Goal: Information Seeking & Learning: Understand process/instructions

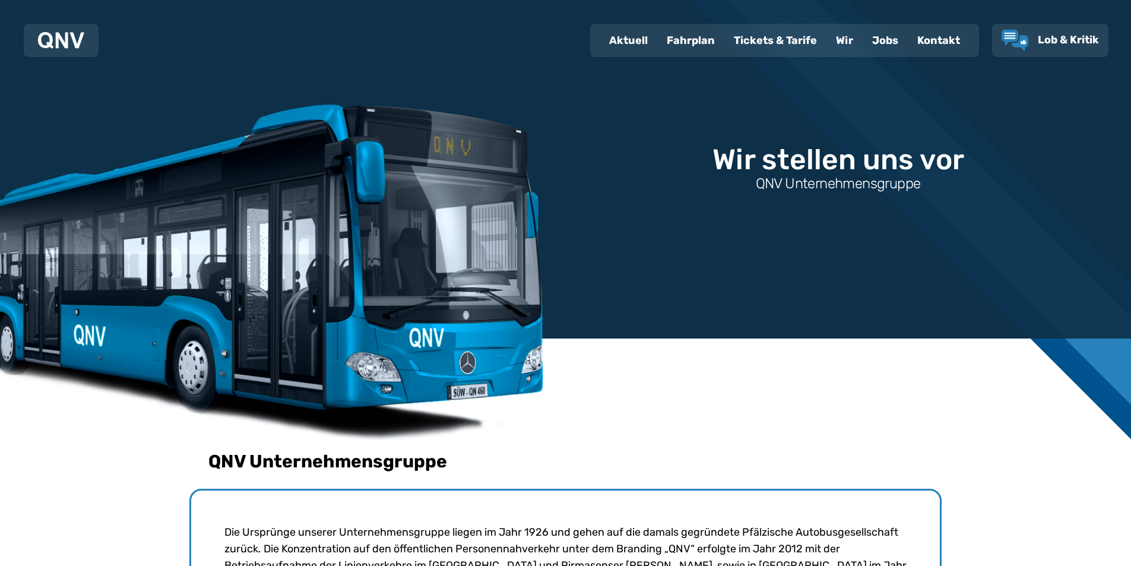
click at [749, 37] on div "Tickets & Tarife" at bounding box center [776, 40] width 102 height 31
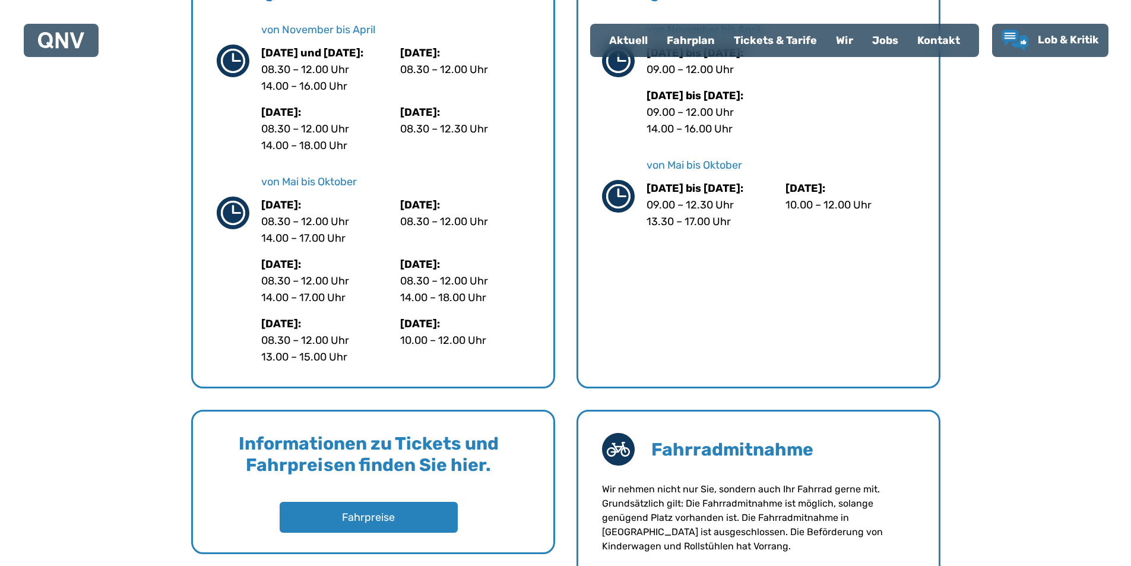
scroll to position [653, 0]
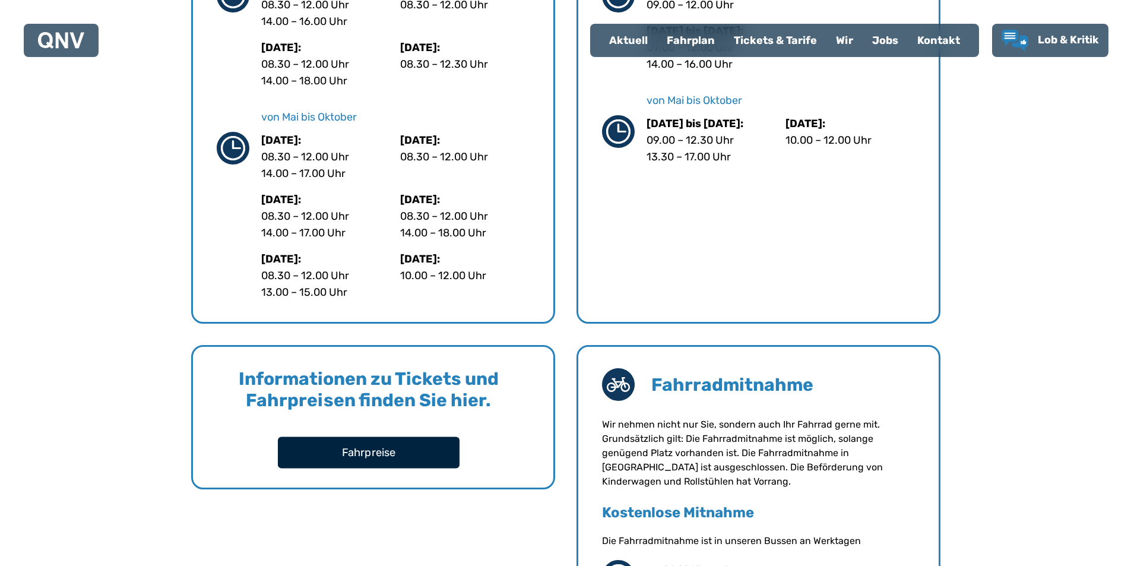
click at [369, 455] on button "Fahrpreise" at bounding box center [369, 452] width 182 height 31
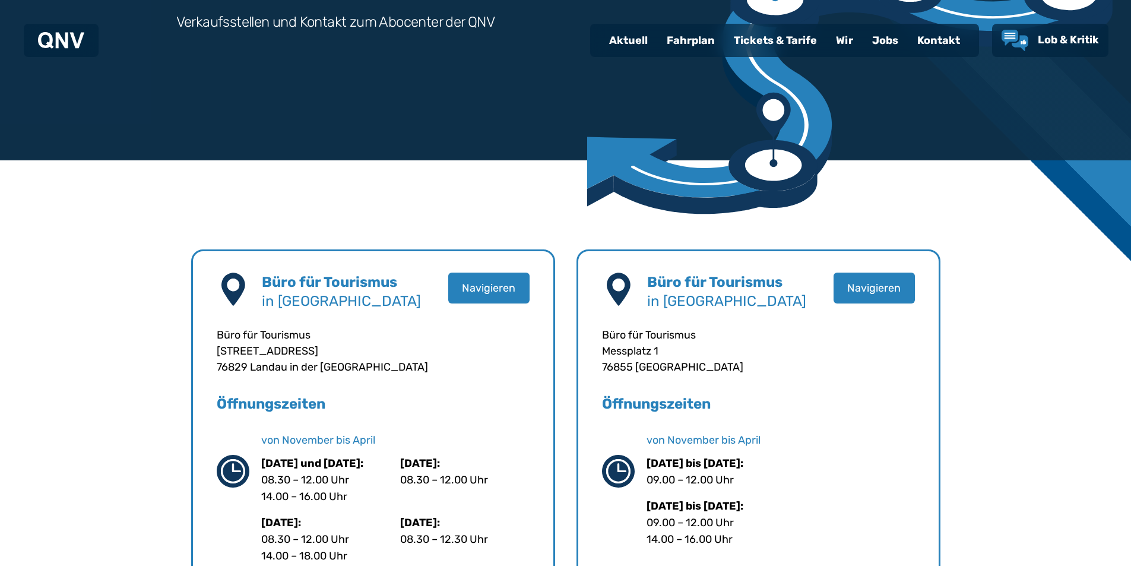
scroll to position [0, 0]
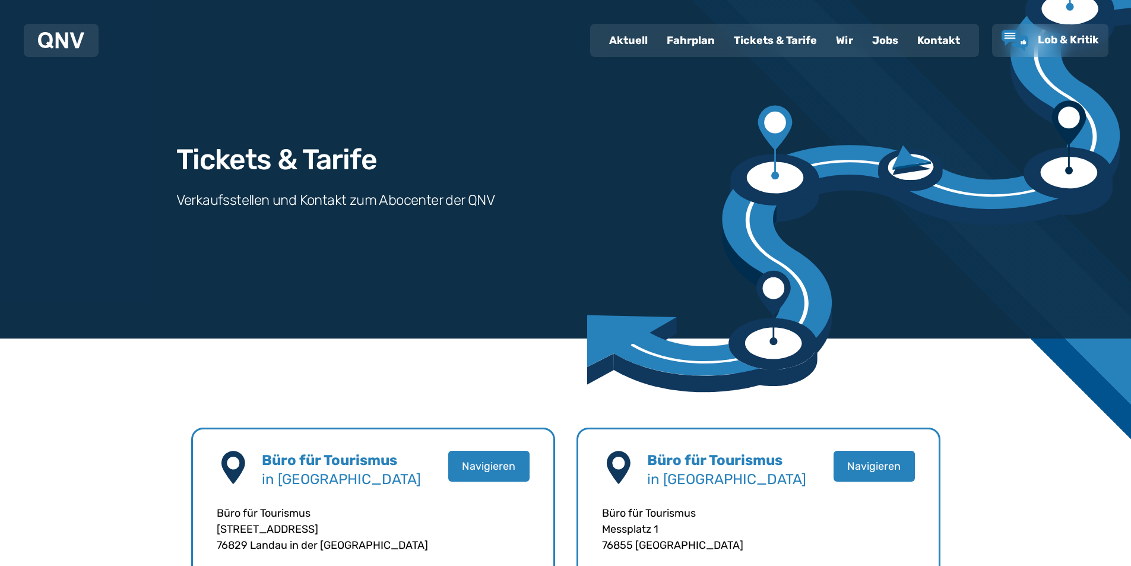
click at [631, 40] on div "Aktuell" at bounding box center [629, 40] width 58 height 31
select select "*"
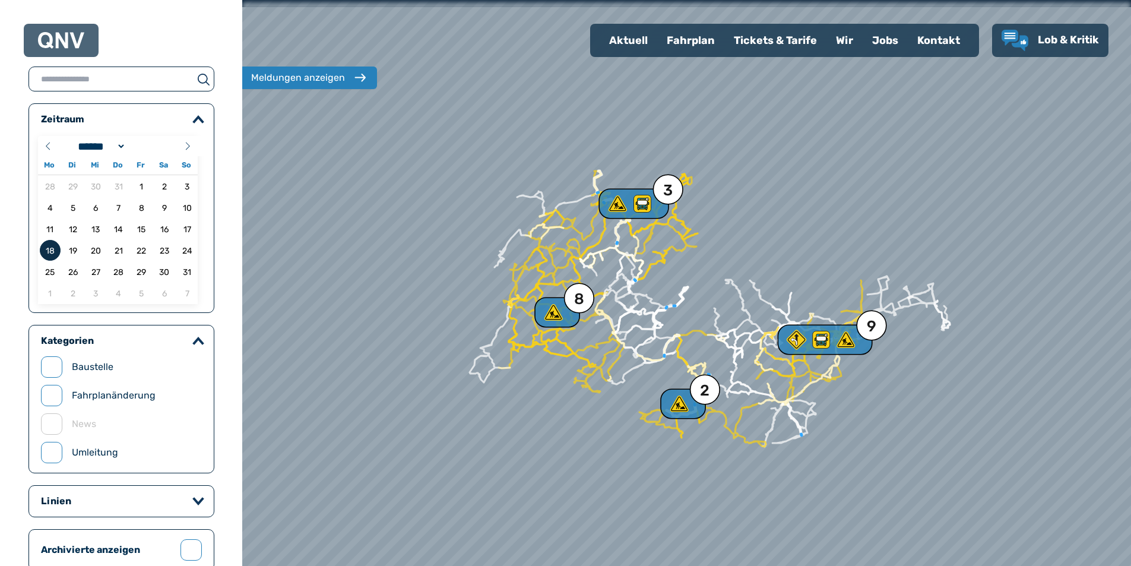
click at [46, 245] on span "18" at bounding box center [50, 250] width 21 height 21
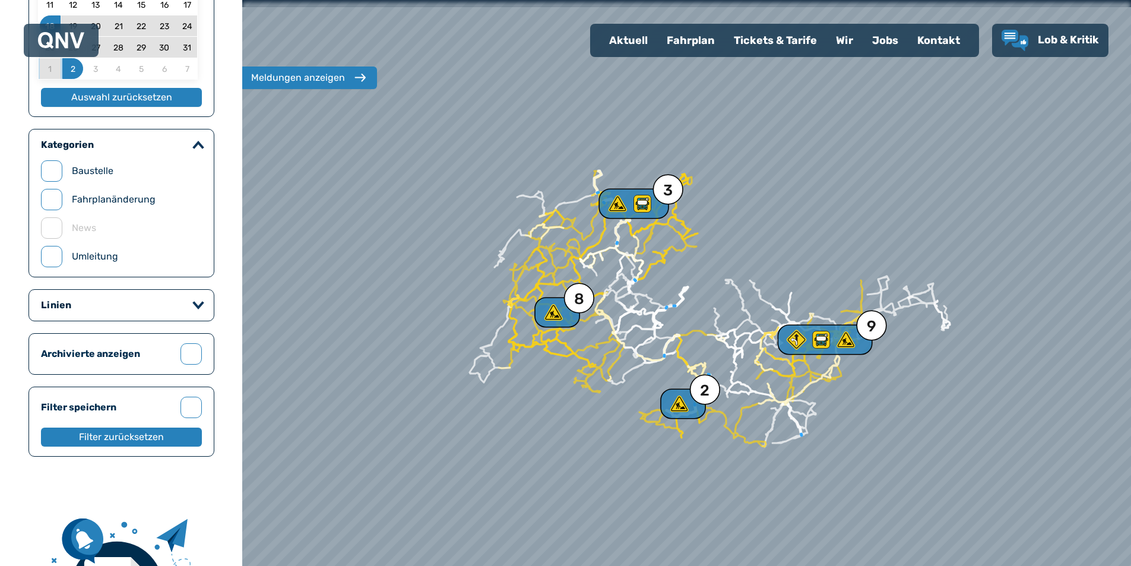
scroll to position [238, 0]
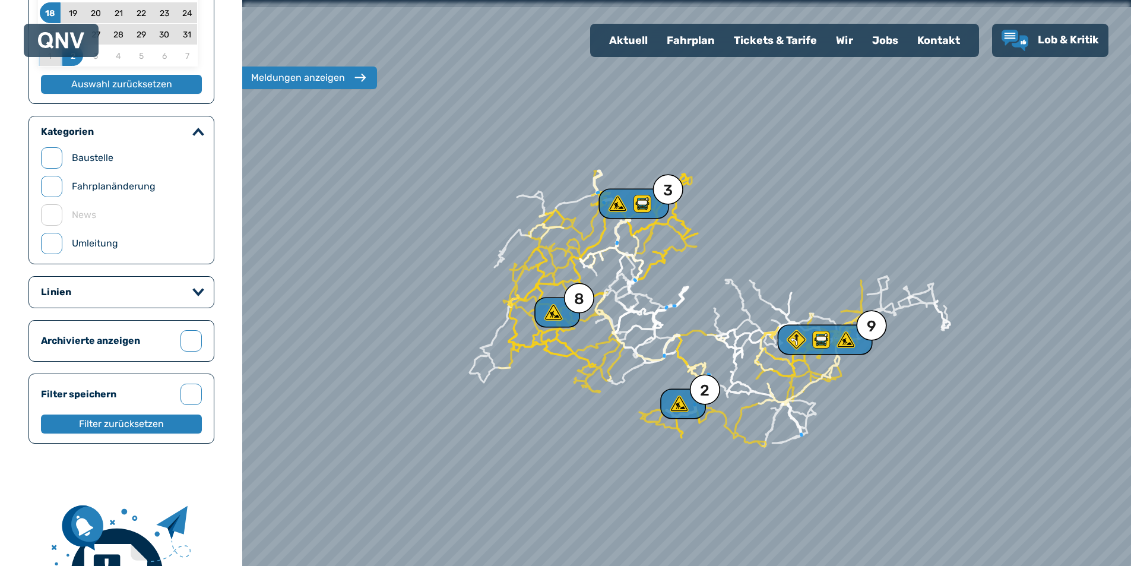
click at [128, 297] on div "Linien" at bounding box center [121, 292] width 161 height 12
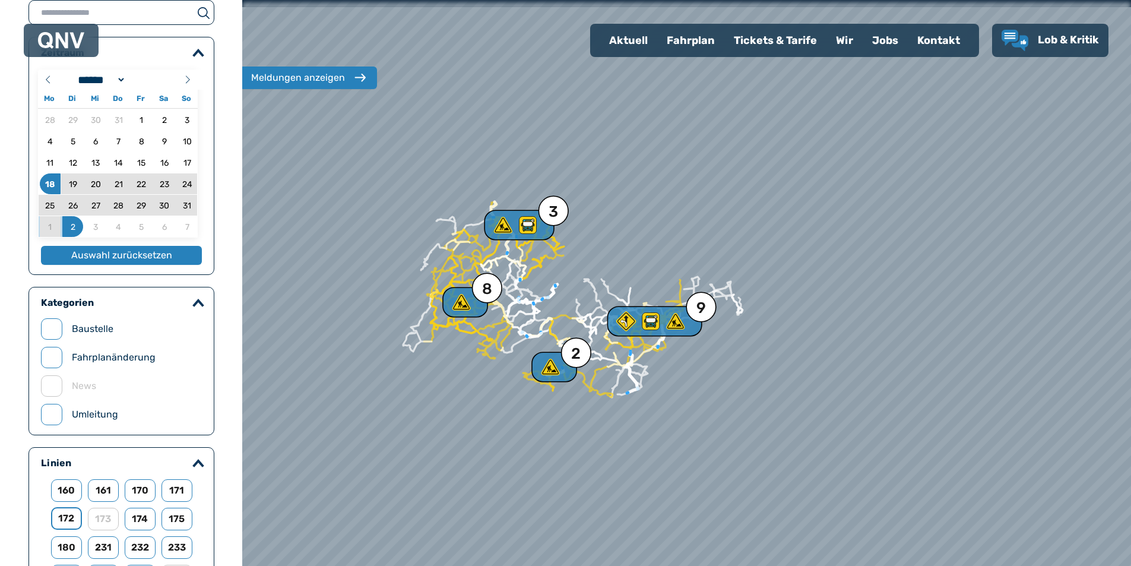
scroll to position [0, 0]
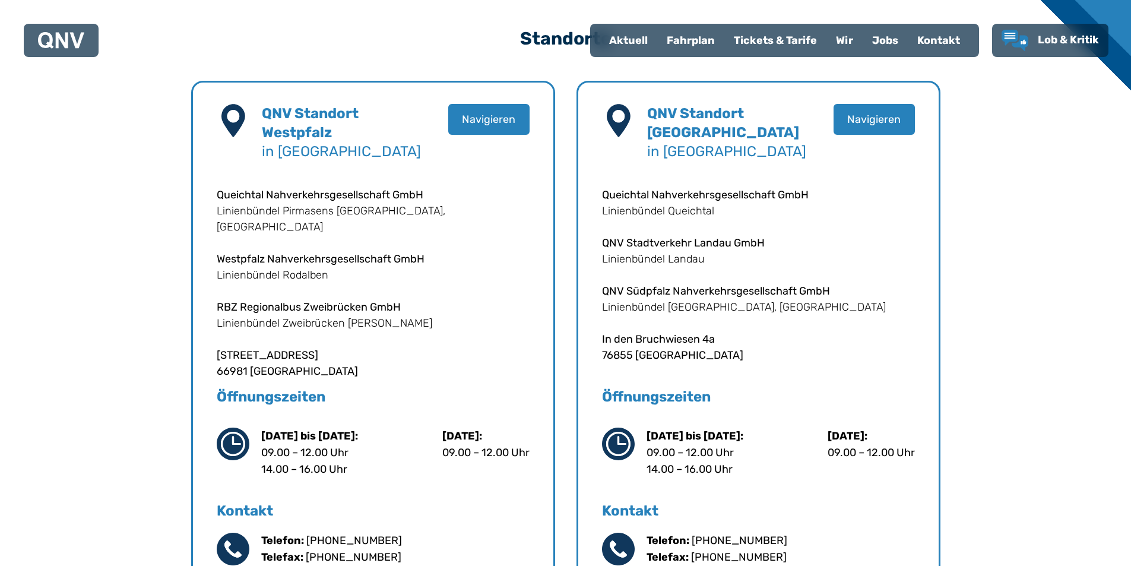
scroll to position [139, 0]
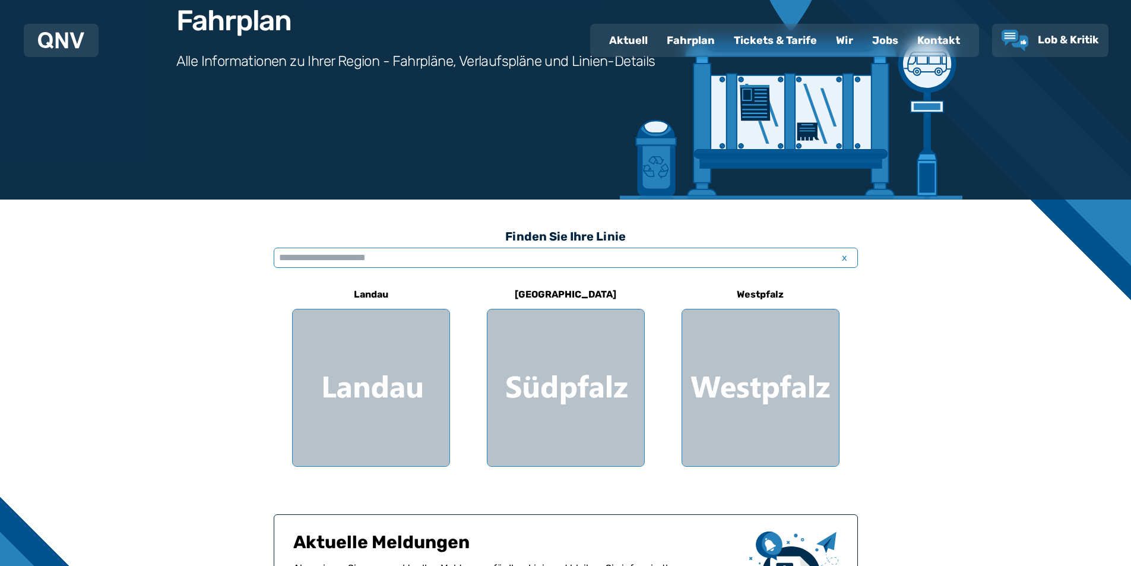
drag, startPoint x: 361, startPoint y: 258, endPoint x: 356, endPoint y: 254, distance: 6.3
click at [361, 259] on input "text" at bounding box center [566, 258] width 584 height 20
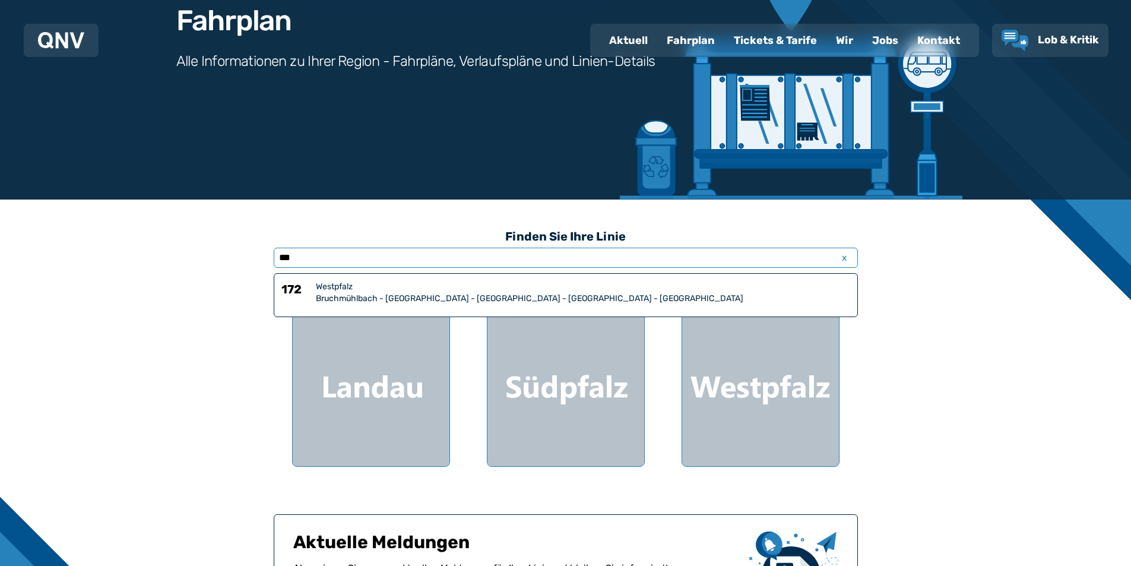
type input "***"
click at [435, 295] on div "Bruchmühlbach - [GEOGRAPHIC_DATA] - [GEOGRAPHIC_DATA] - [GEOGRAPHIC_DATA] - [GE…" at bounding box center [583, 299] width 535 height 12
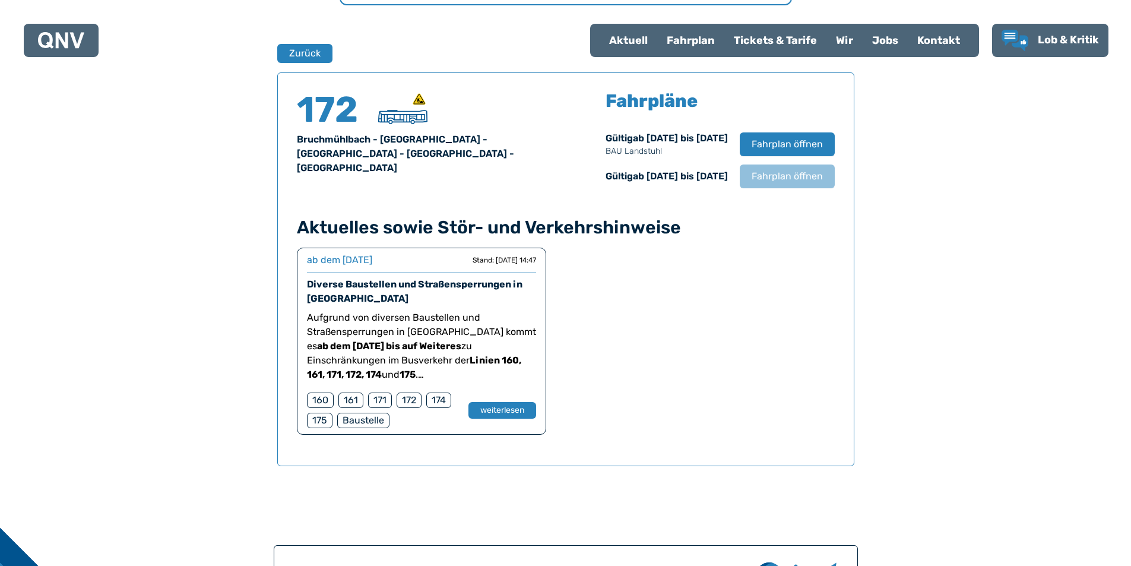
scroll to position [783, 0]
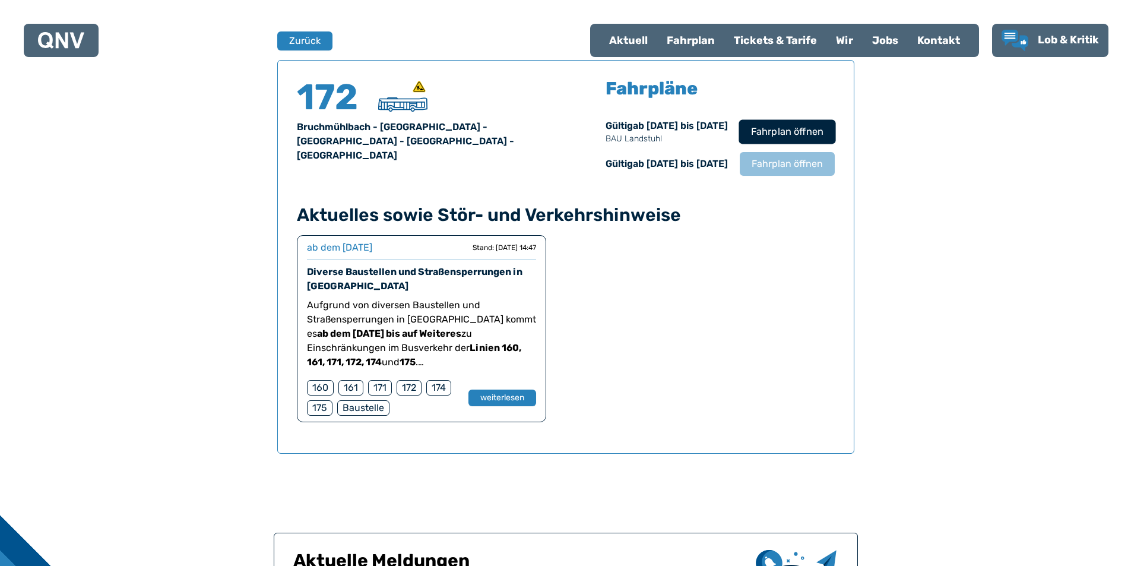
click at [782, 135] on span "Fahrplan öffnen" at bounding box center [787, 132] width 72 height 14
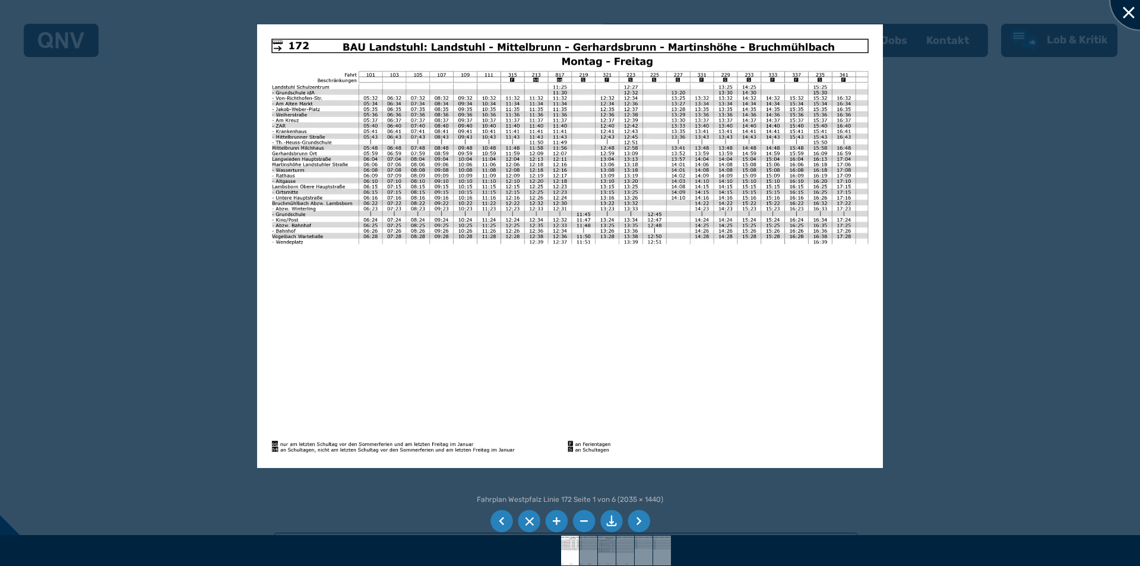
click at [1126, 17] on div at bounding box center [1140, -1] width 59 height 59
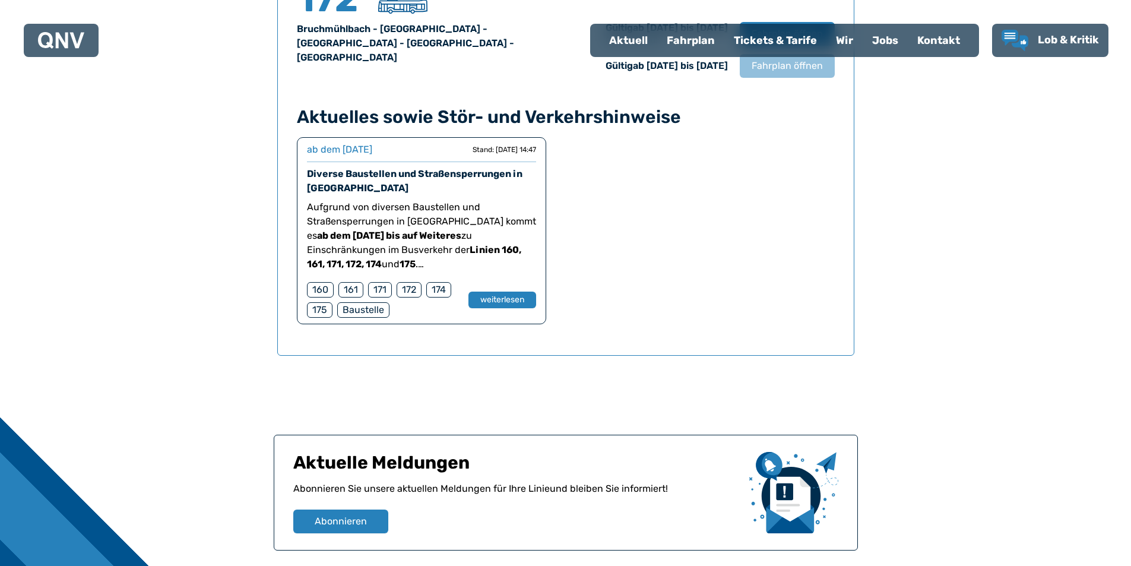
scroll to position [902, 0]
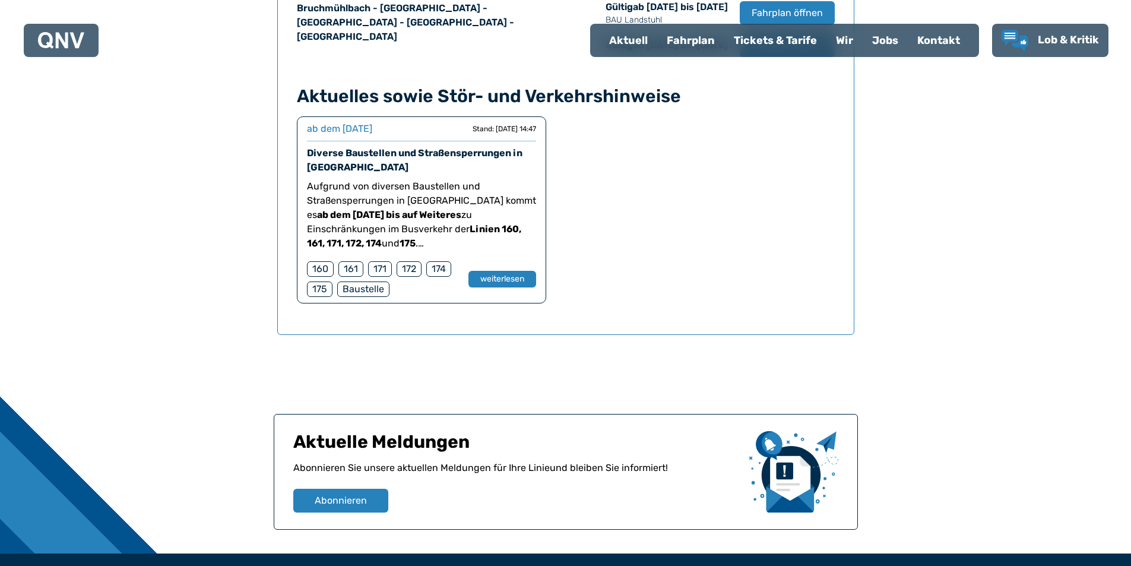
click at [414, 272] on div "172" at bounding box center [409, 268] width 25 height 15
click at [406, 271] on div "172" at bounding box center [409, 268] width 25 height 15
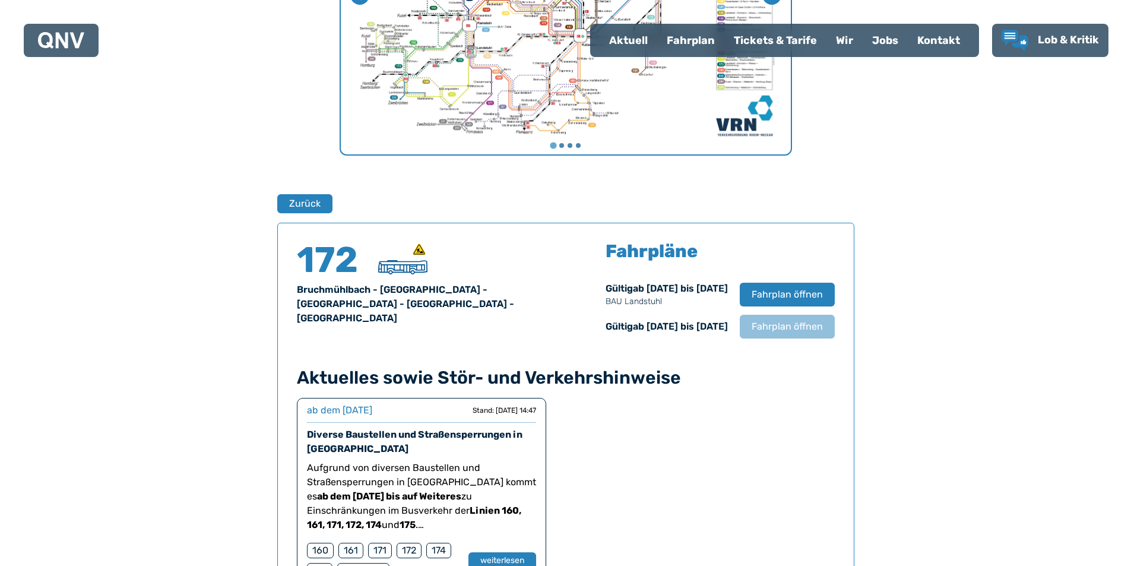
scroll to position [664, 0]
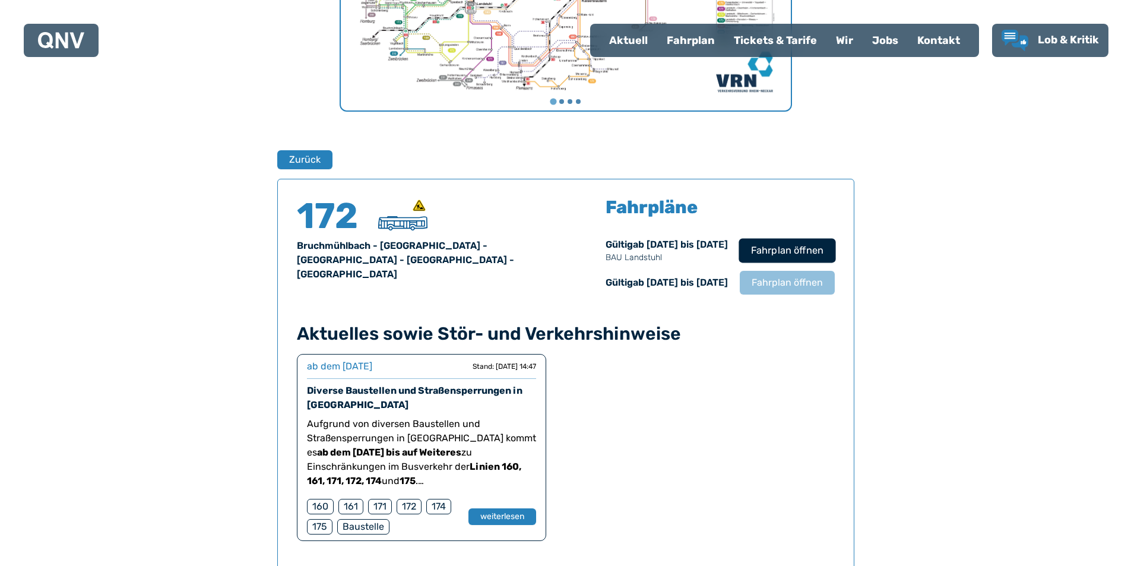
click at [776, 245] on span "Fahrplan öffnen" at bounding box center [787, 251] width 72 height 14
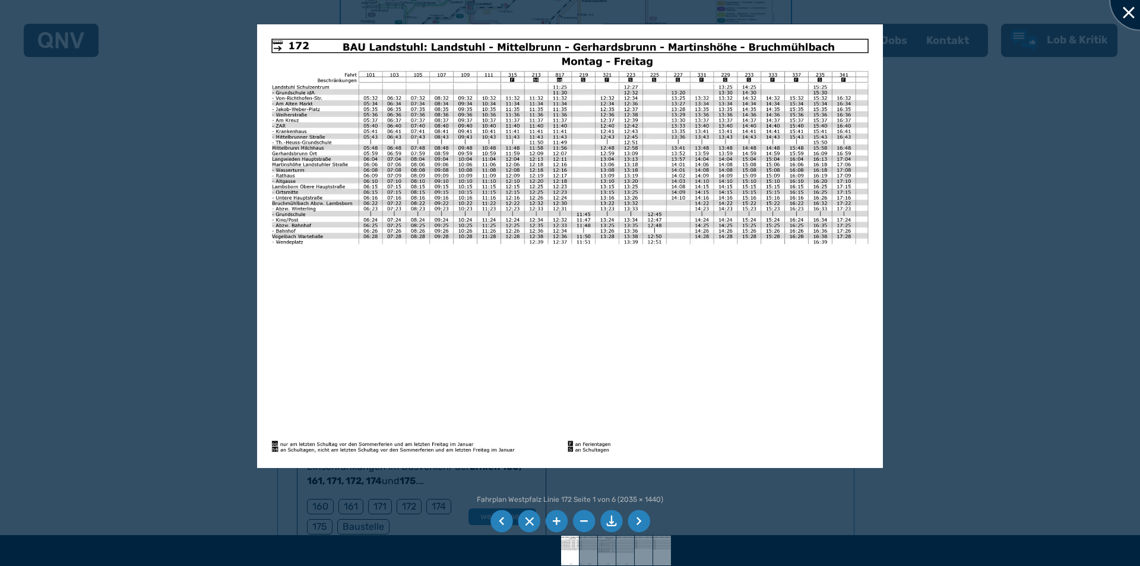
click at [1131, 8] on div at bounding box center [1140, -1] width 59 height 59
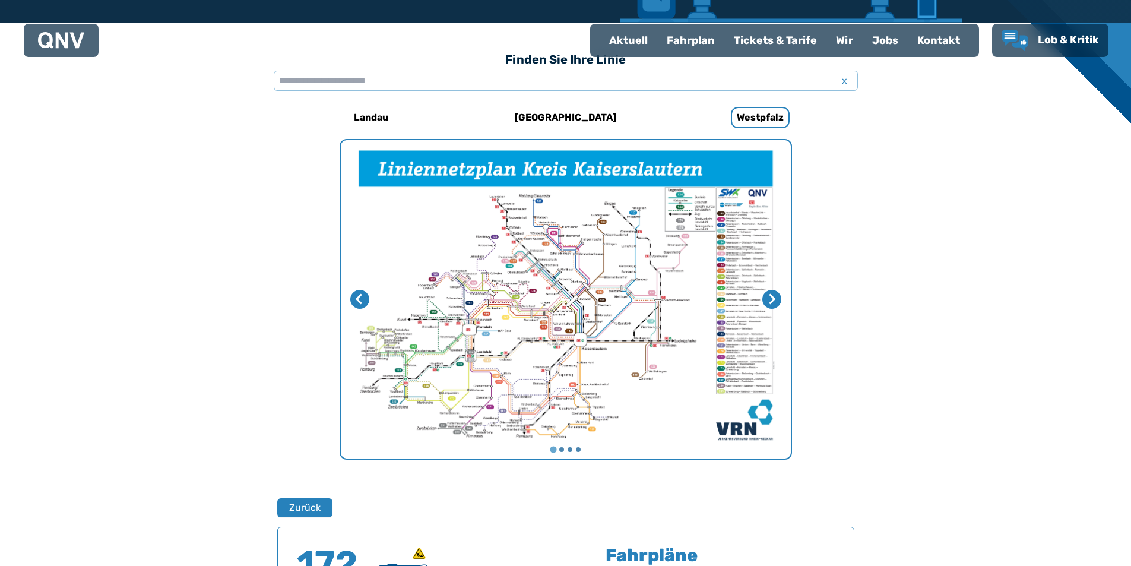
scroll to position [189, 0]
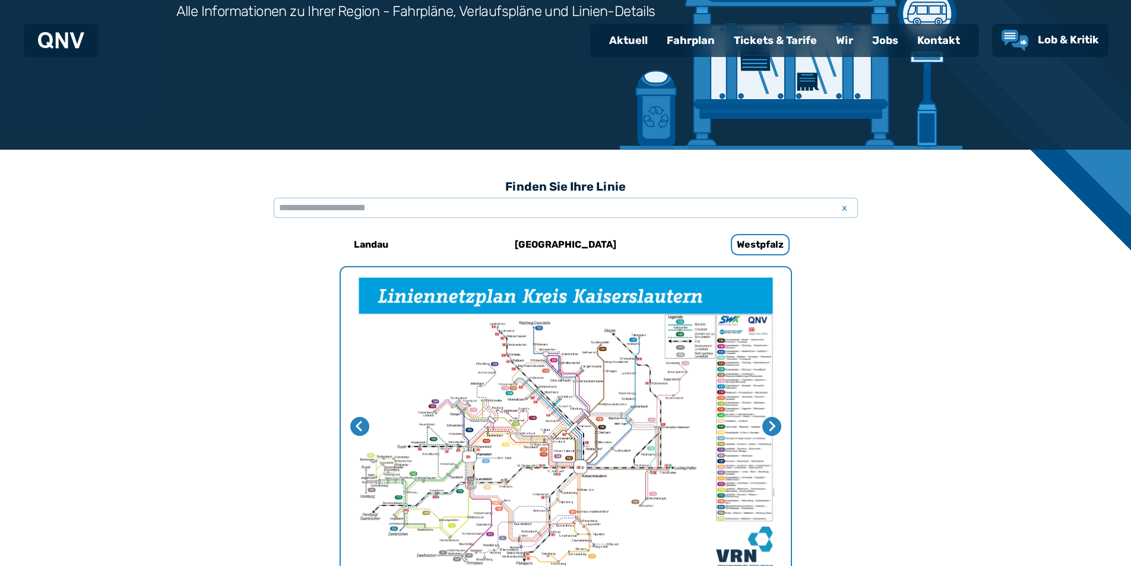
click at [696, 35] on div "Fahrplan" at bounding box center [690, 40] width 67 height 31
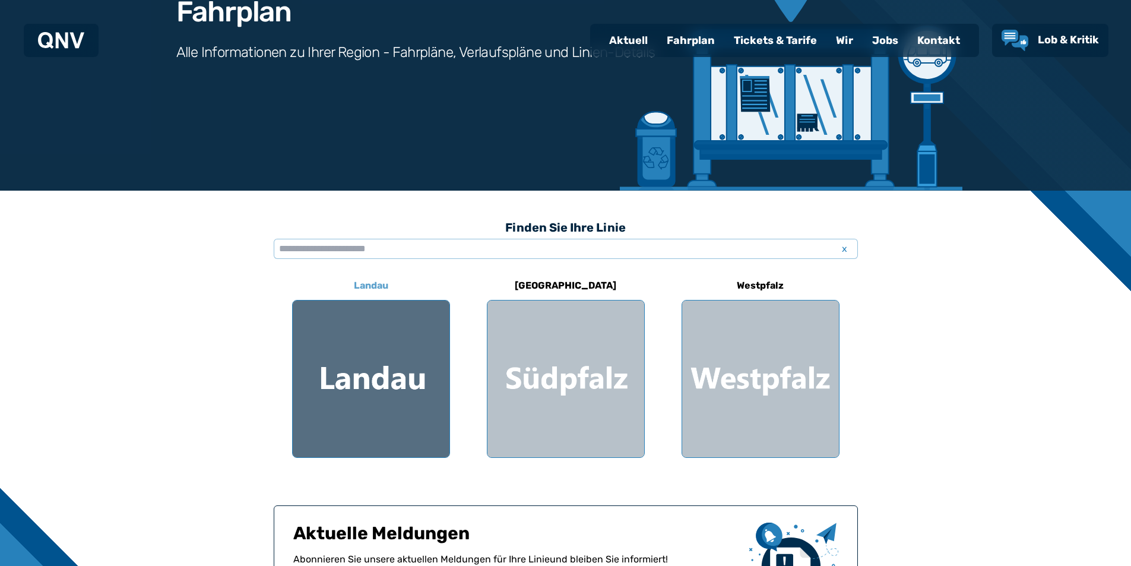
scroll to position [178, 0]
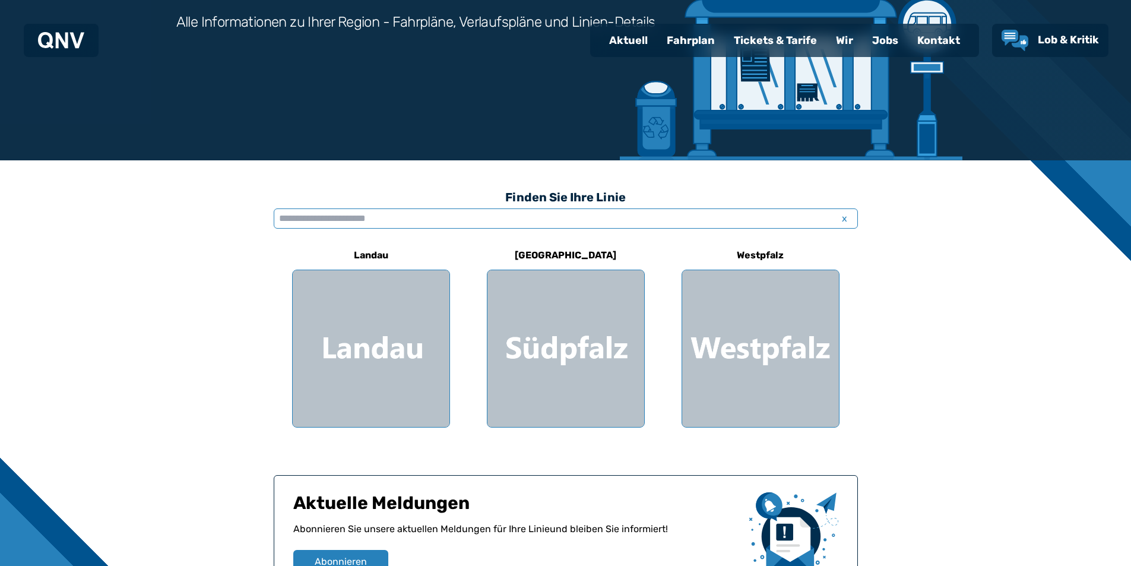
click at [320, 214] on input "text" at bounding box center [566, 218] width 584 height 20
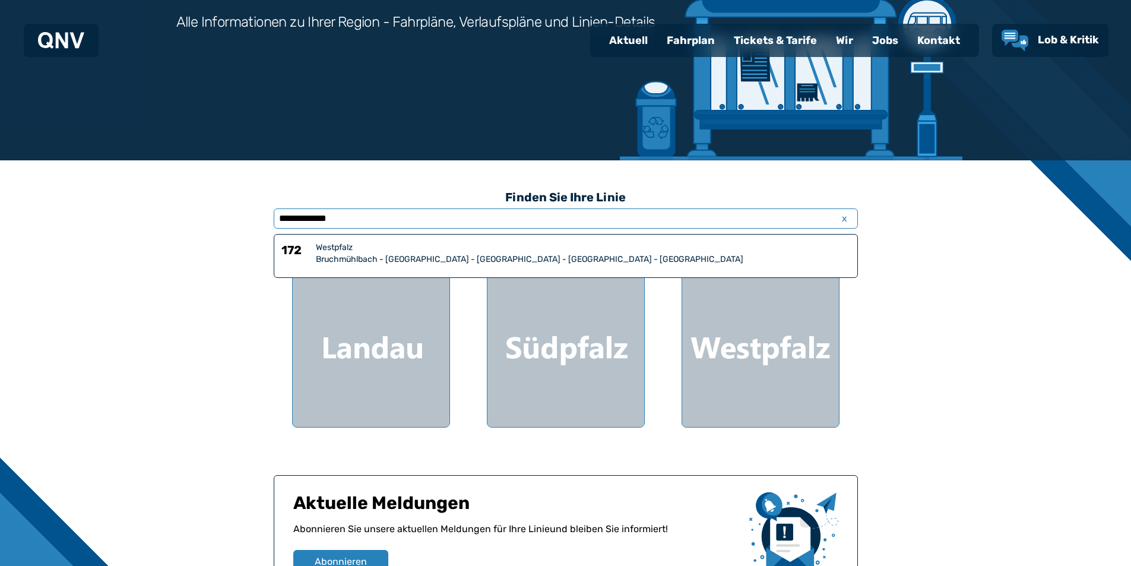
type input "**********"
click at [479, 251] on div "Westpfalz" at bounding box center [583, 248] width 535 height 12
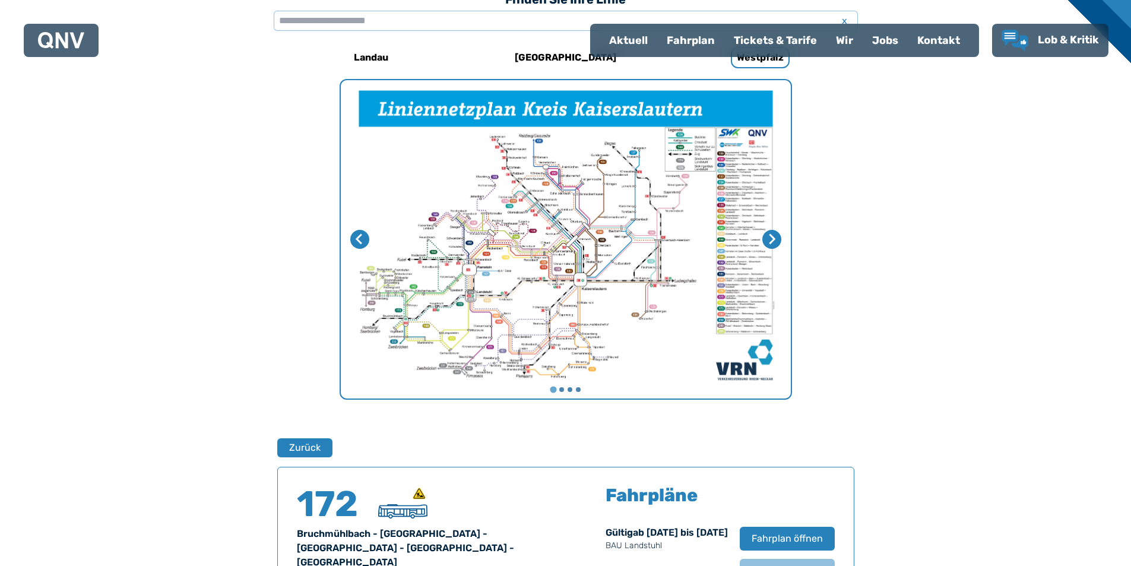
scroll to position [367, 0]
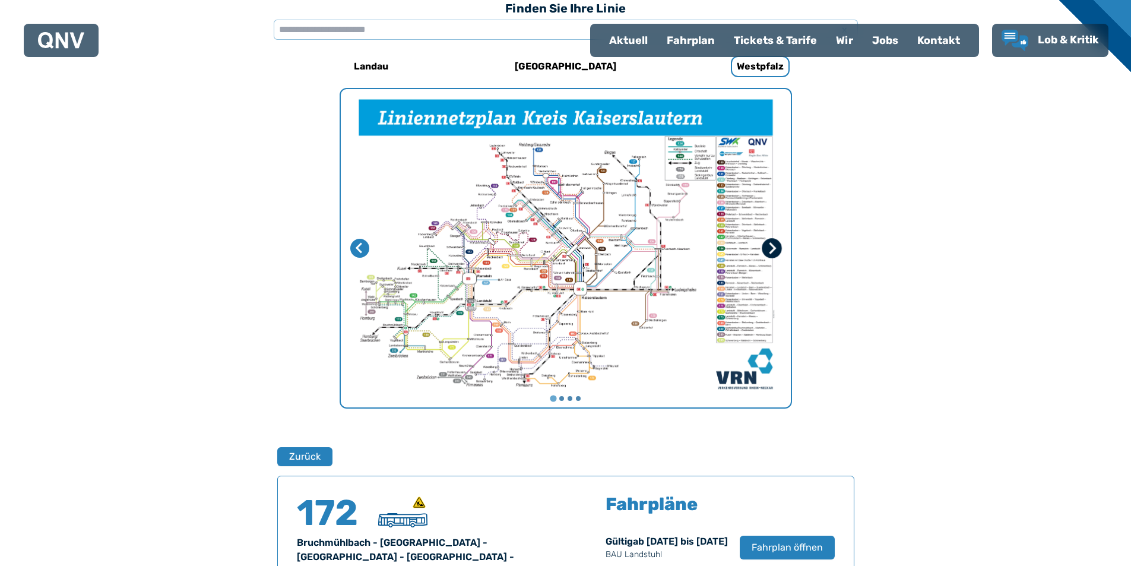
click at [772, 248] on icon "Nächste Seite" at bounding box center [772, 248] width 12 height 12
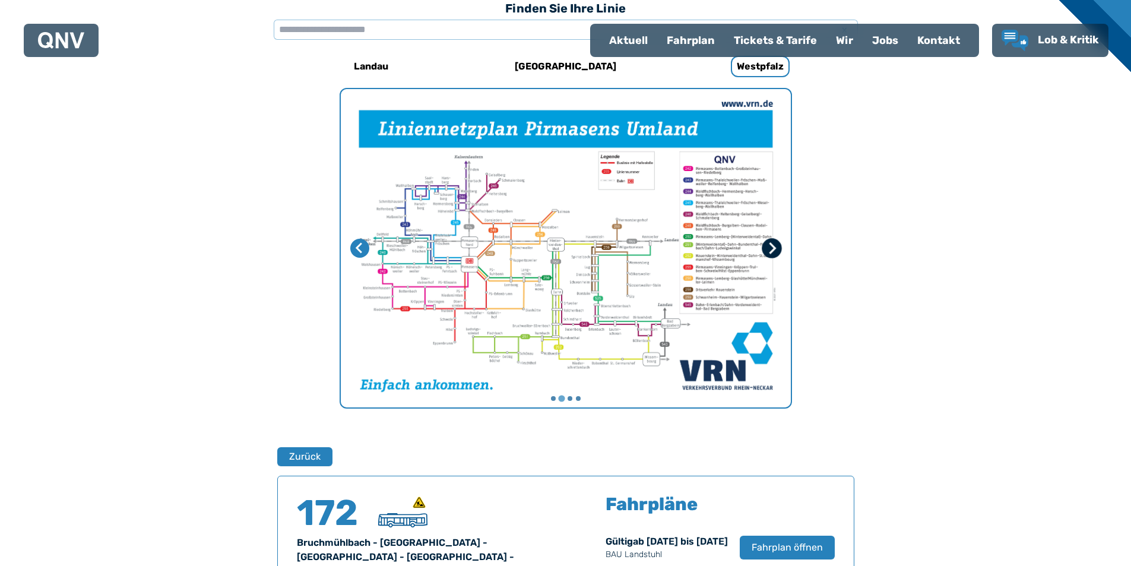
click at [772, 248] on icon "Nächste Seite" at bounding box center [772, 248] width 12 height 12
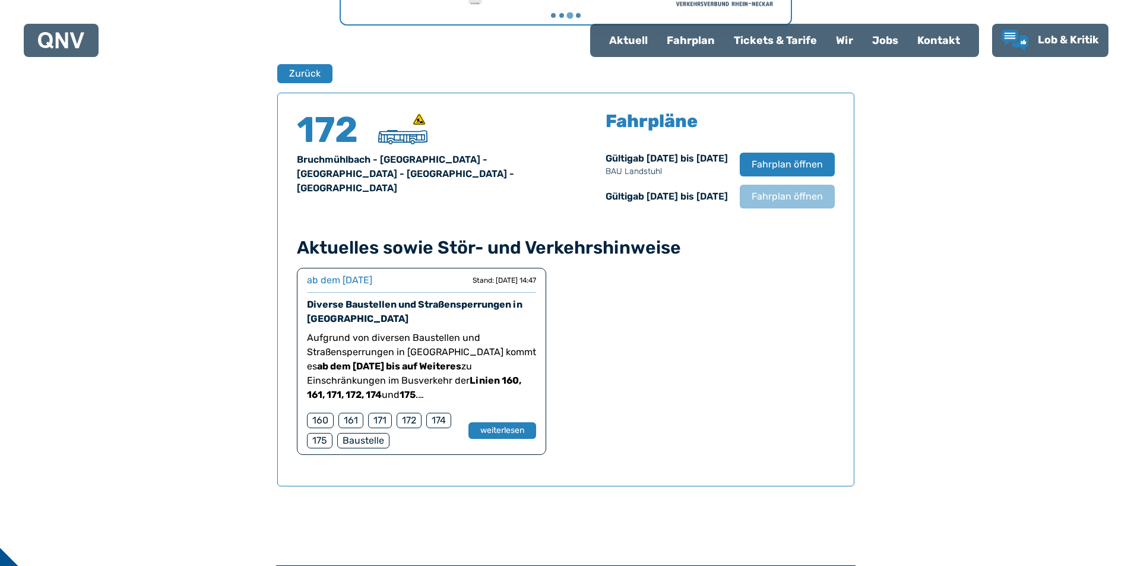
scroll to position [723, 0]
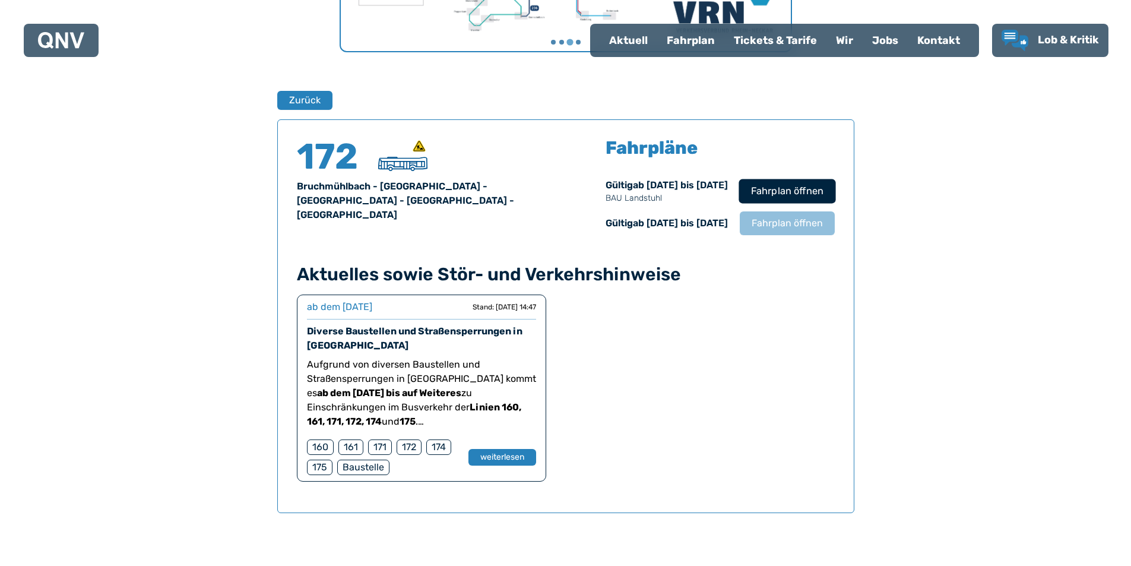
click at [781, 190] on span "Fahrplan öffnen" at bounding box center [787, 191] width 72 height 14
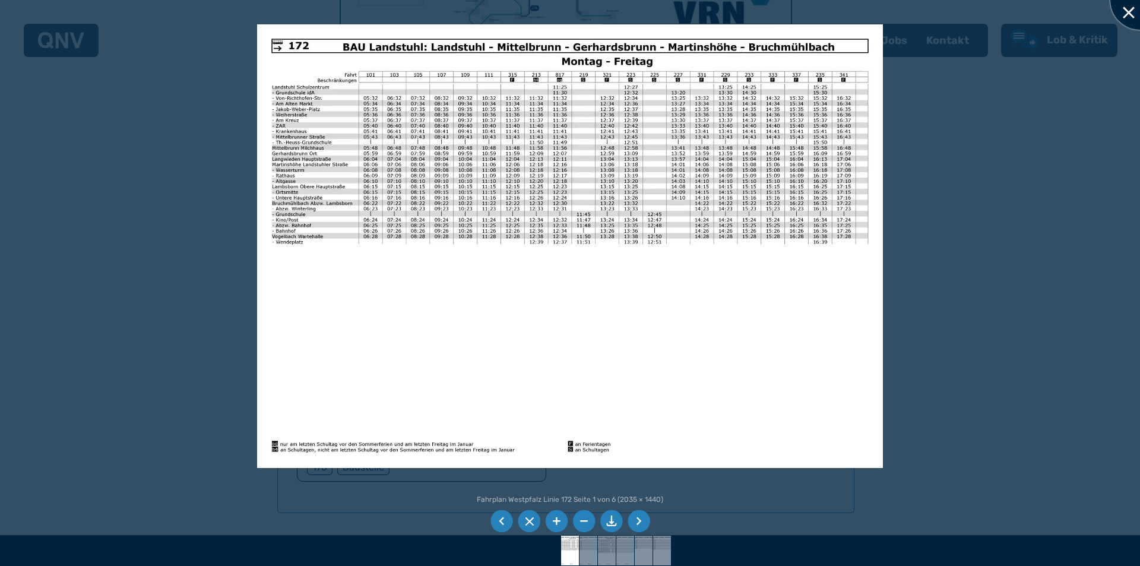
click at [1123, 12] on div at bounding box center [1140, -1] width 59 height 59
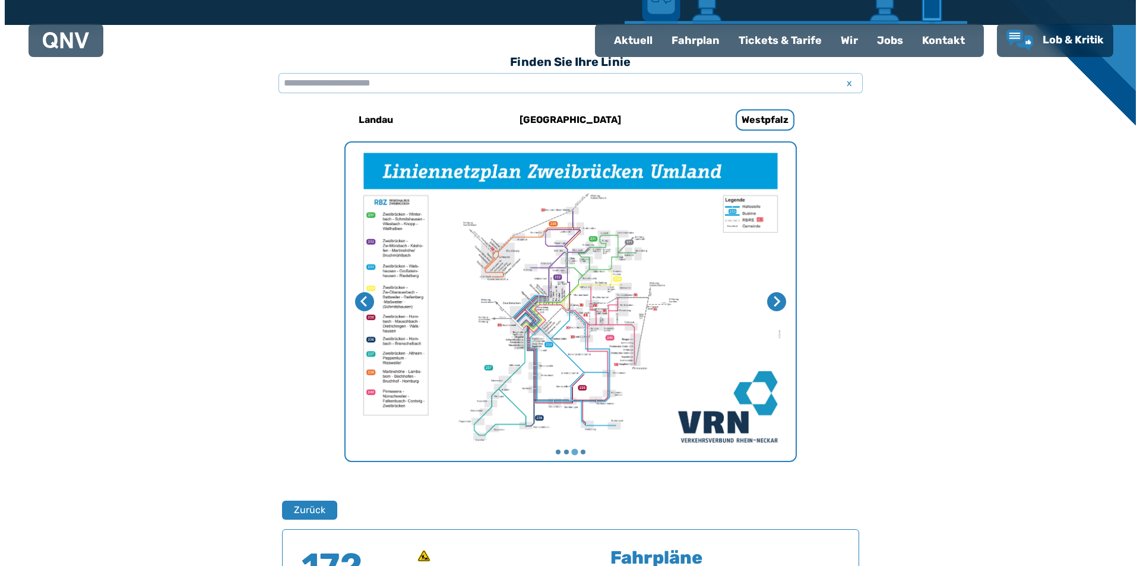
scroll to position [308, 0]
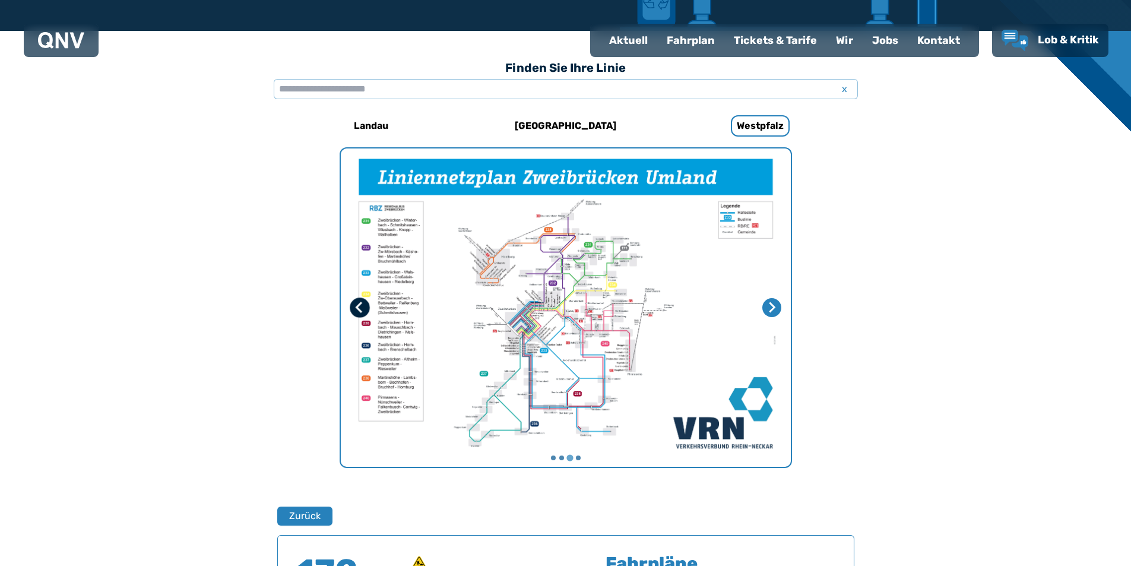
click at [360, 306] on icon "Vorherige Seite" at bounding box center [359, 308] width 12 height 12
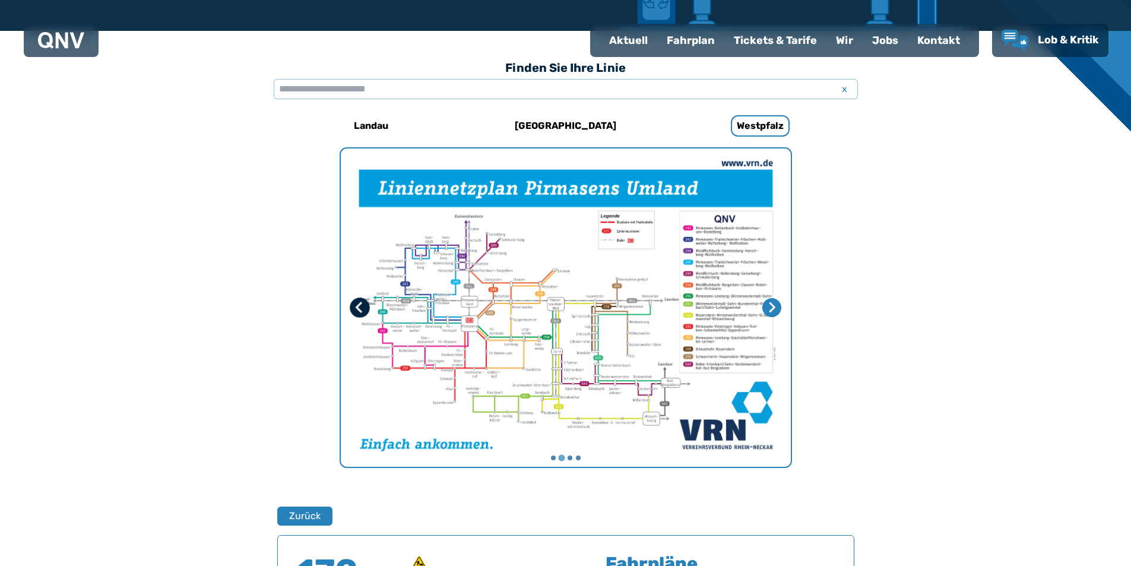
click at [360, 306] on icon "Vorherige Seite" at bounding box center [359, 308] width 12 height 12
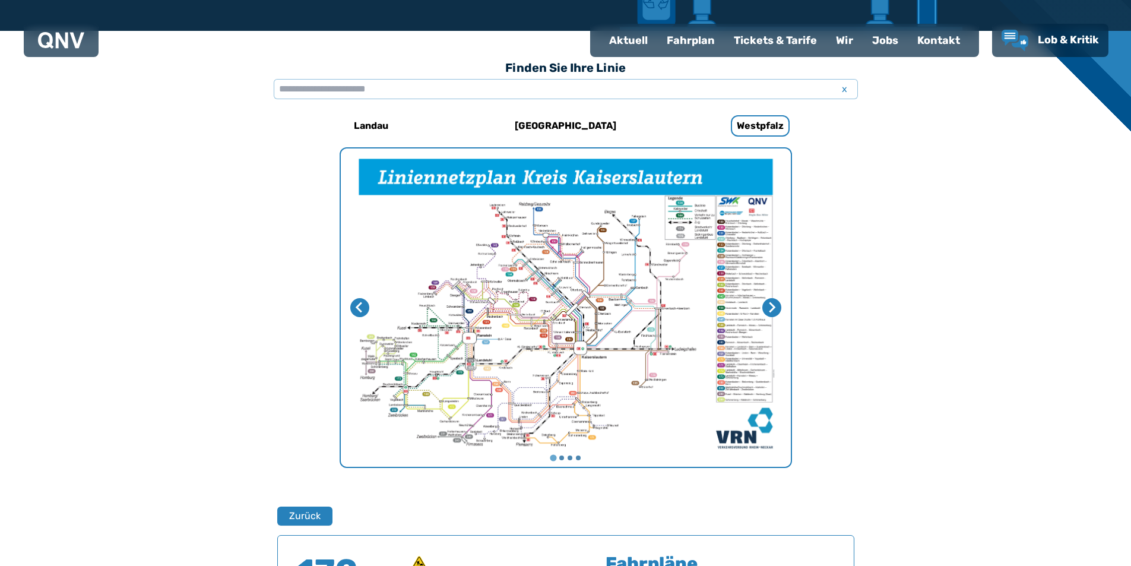
click at [547, 305] on img "1 von 4" at bounding box center [566, 307] width 450 height 318
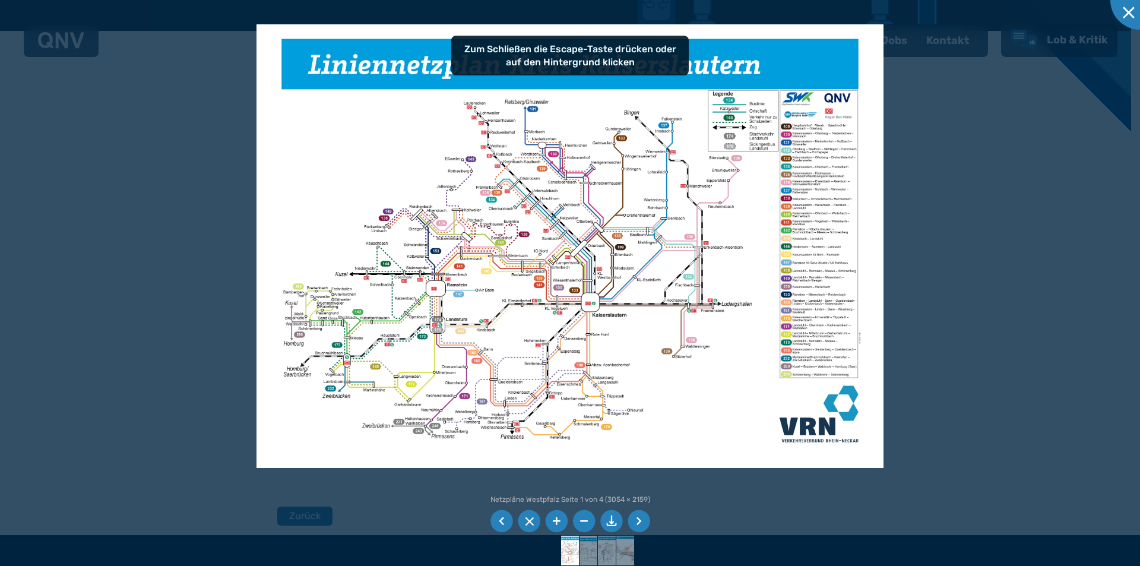
click at [740, 268] on img at bounding box center [570, 245] width 627 height 443
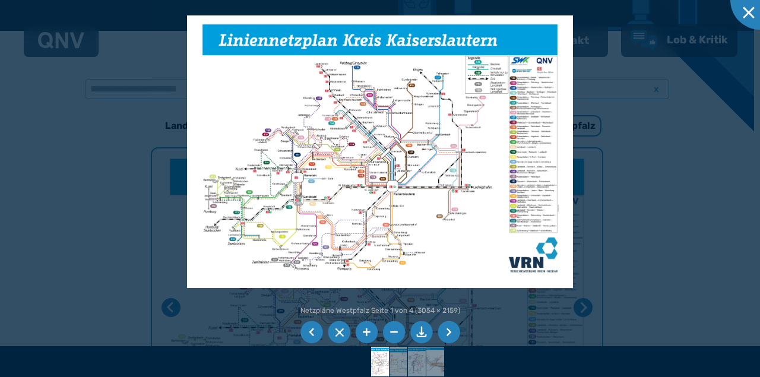
click at [369, 332] on li at bounding box center [366, 332] width 23 height 23
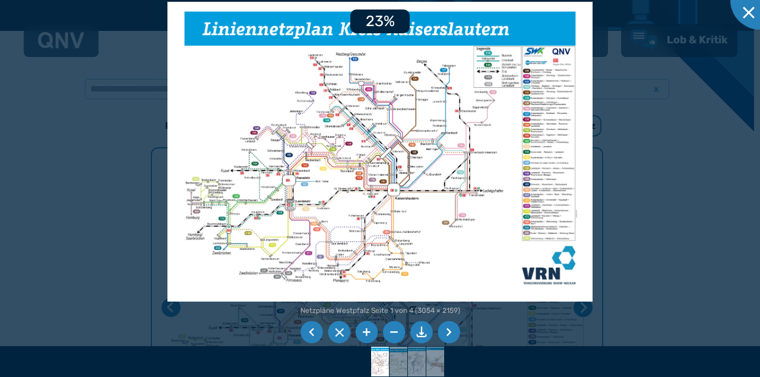
click at [369, 332] on li at bounding box center [366, 332] width 23 height 23
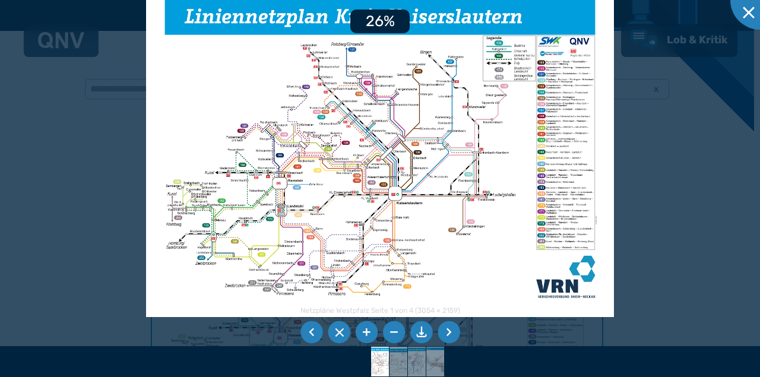
click at [369, 332] on li at bounding box center [366, 332] width 23 height 23
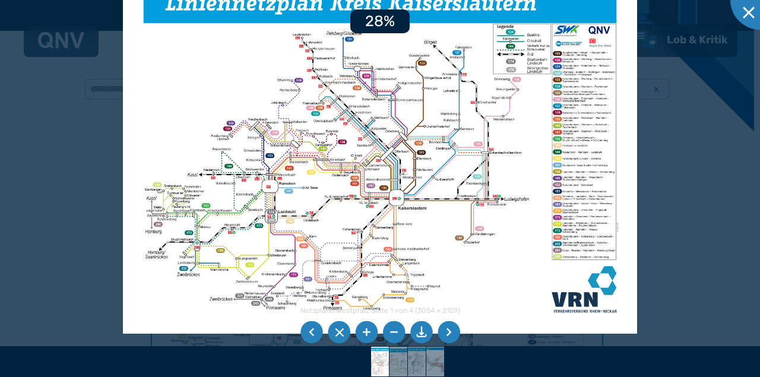
click at [369, 332] on li at bounding box center [366, 332] width 23 height 23
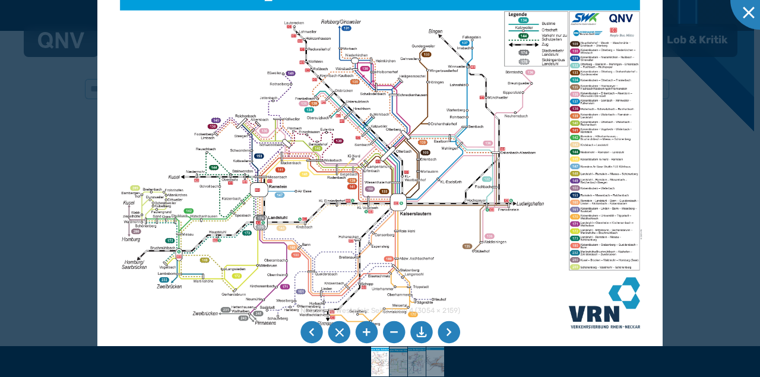
click at [368, 333] on li at bounding box center [366, 332] width 23 height 23
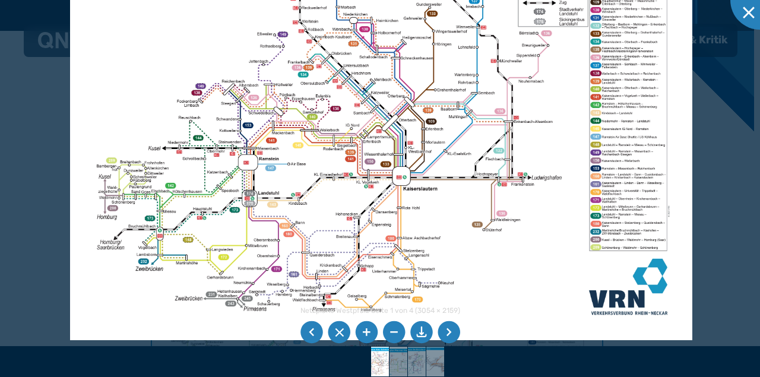
click at [540, 225] on img at bounding box center [381, 121] width 622 height 440
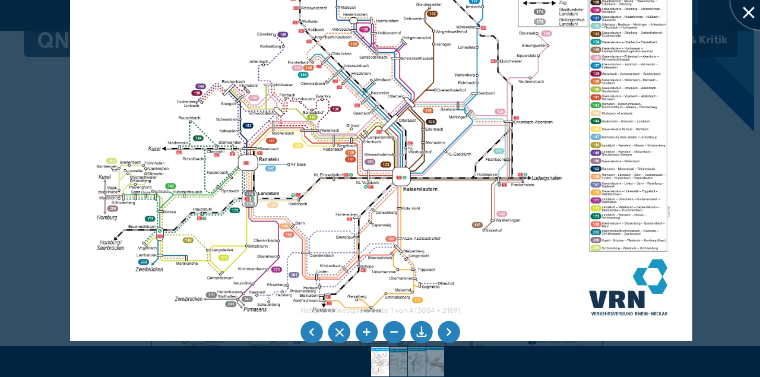
click at [748, 11] on div at bounding box center [760, -1] width 59 height 59
